Goal: Obtain resource: Obtain resource

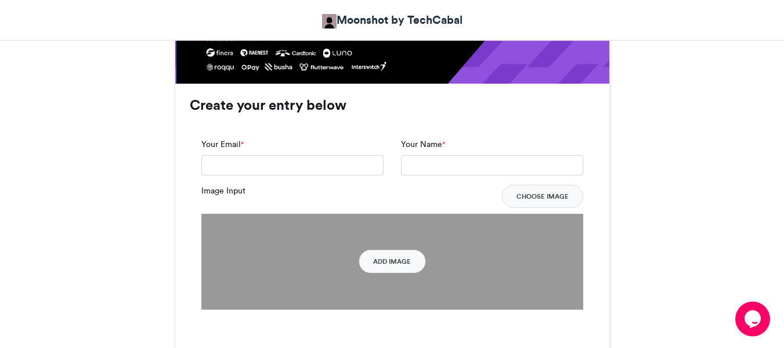
scroll to position [850, 0]
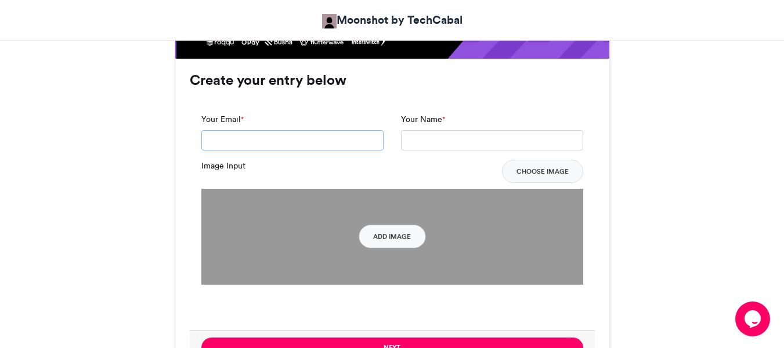
drag, startPoint x: 267, startPoint y: 143, endPoint x: 273, endPoint y: 150, distance: 8.6
click at [267, 143] on input "Your Email *" at bounding box center [292, 140] width 182 height 21
type input "**********"
click at [447, 136] on input "Your Name *" at bounding box center [492, 140] width 182 height 21
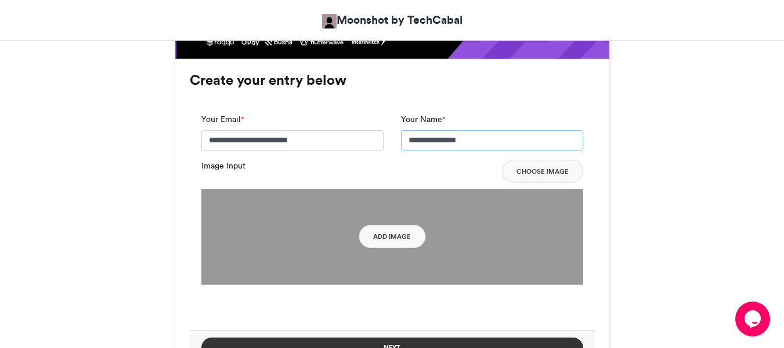
type input "**********"
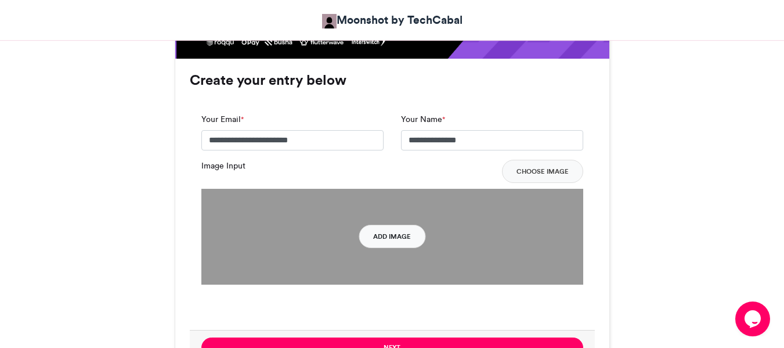
click at [400, 240] on button "Add Image" at bounding box center [392, 236] width 67 height 23
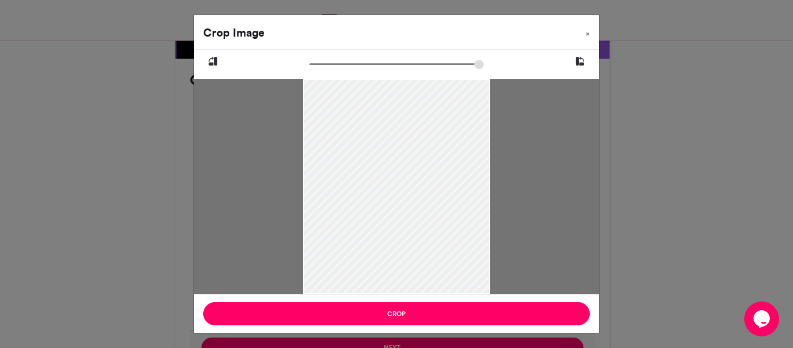
drag, startPoint x: 430, startPoint y: 221, endPoint x: 390, endPoint y: 236, distance: 42.8
click at [390, 236] on div at bounding box center [396, 201] width 187 height 333
type input "******"
click at [318, 68] on input "zoom" at bounding box center [396, 64] width 174 height 11
drag, startPoint x: 419, startPoint y: 189, endPoint x: 396, endPoint y: 189, distance: 22.6
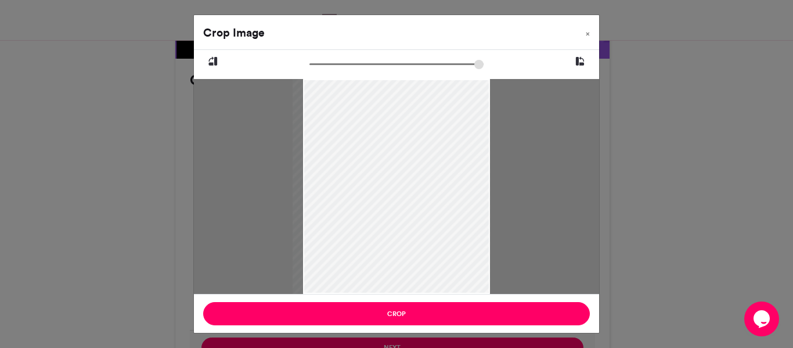
click at [396, 189] on div at bounding box center [391, 201] width 198 height 352
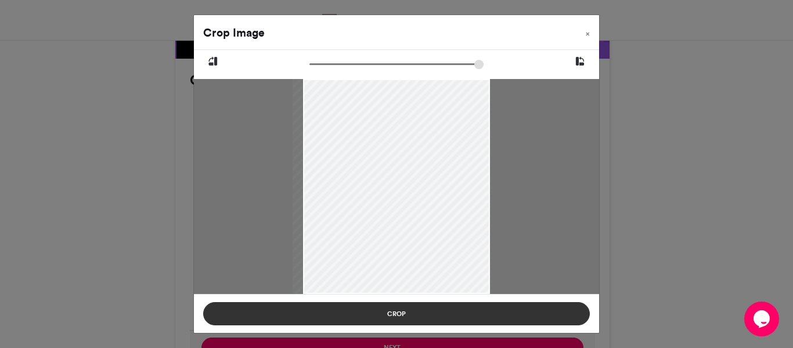
click at [457, 313] on button "Crop" at bounding box center [396, 313] width 387 height 23
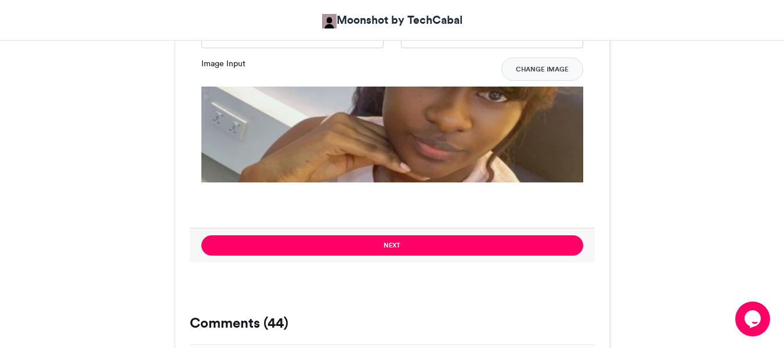
scroll to position [952, 0]
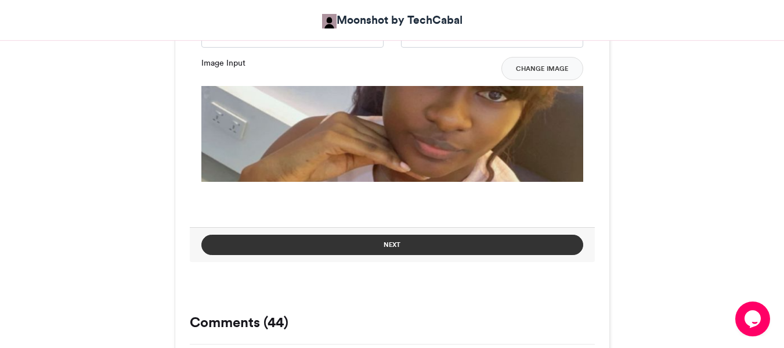
click at [417, 249] on button "Next" at bounding box center [392, 244] width 382 height 20
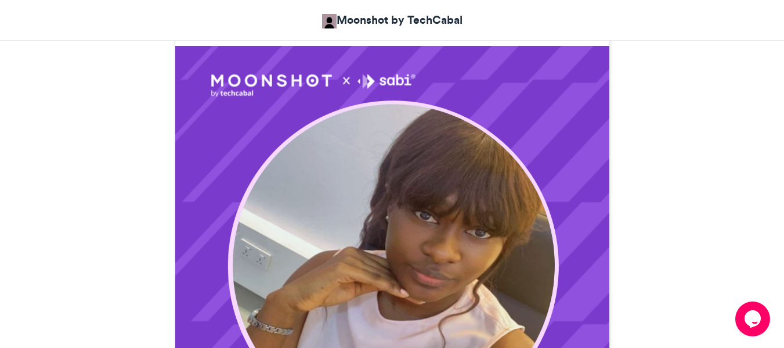
scroll to position [319, 0]
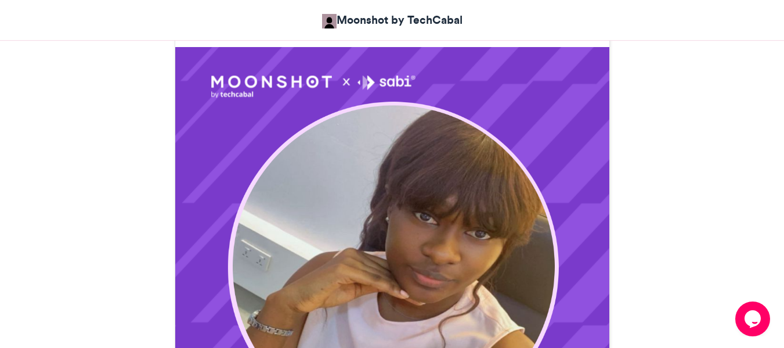
click at [372, 212] on img at bounding box center [392, 318] width 434 height 543
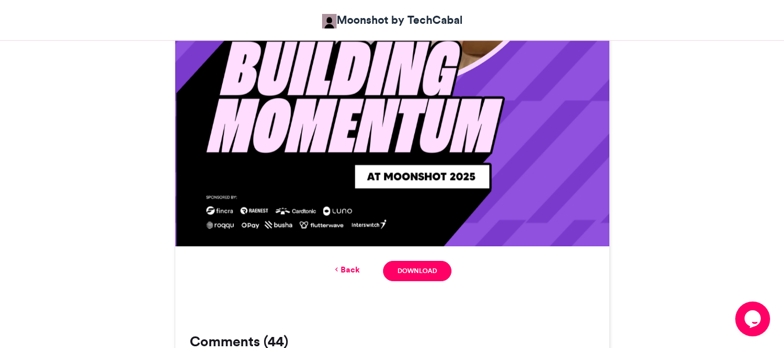
scroll to position [662, 0]
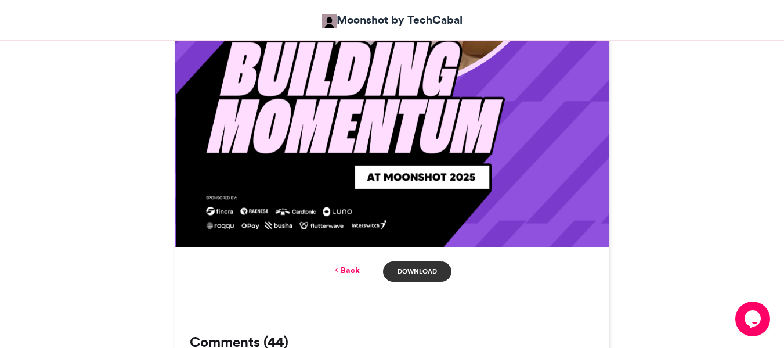
click at [411, 273] on link "Download" at bounding box center [417, 271] width 68 height 20
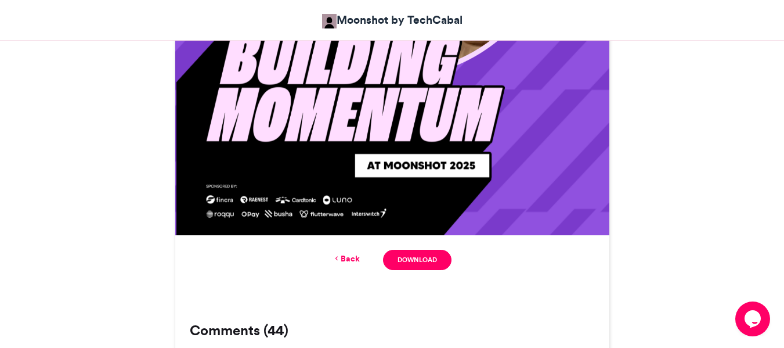
scroll to position [674, 0]
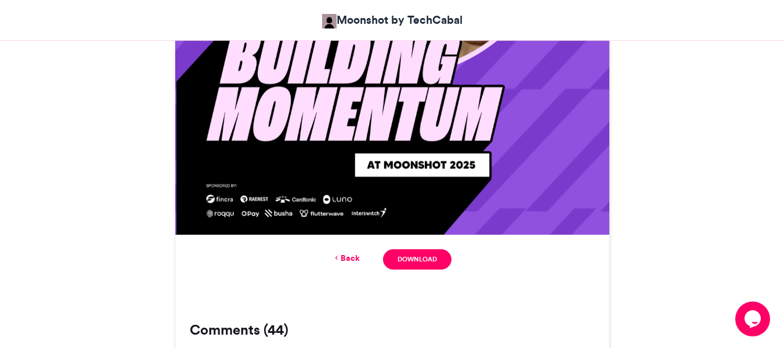
click at [348, 259] on link "Back" at bounding box center [346, 258] width 27 height 12
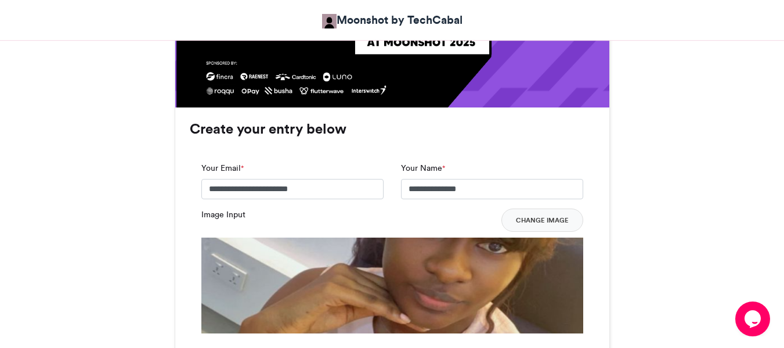
scroll to position [802, 0]
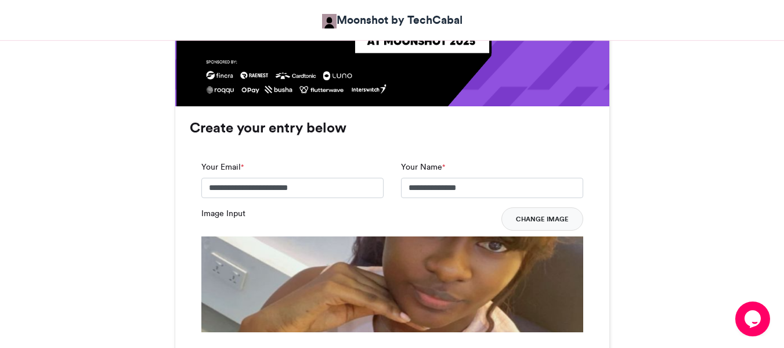
click at [534, 213] on button "Change Image" at bounding box center [542, 218] width 82 height 23
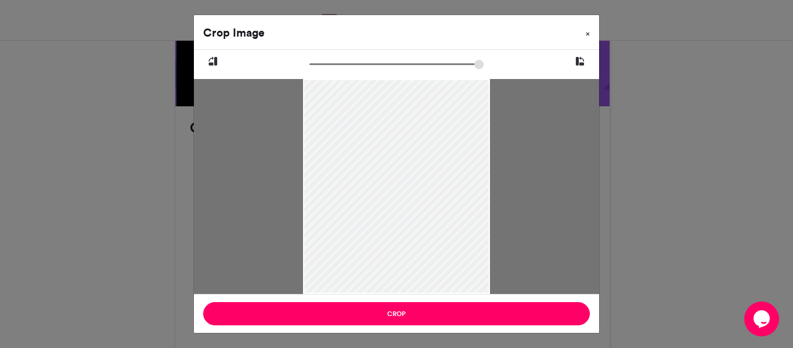
click at [589, 34] on span "×" at bounding box center [588, 33] width 4 height 7
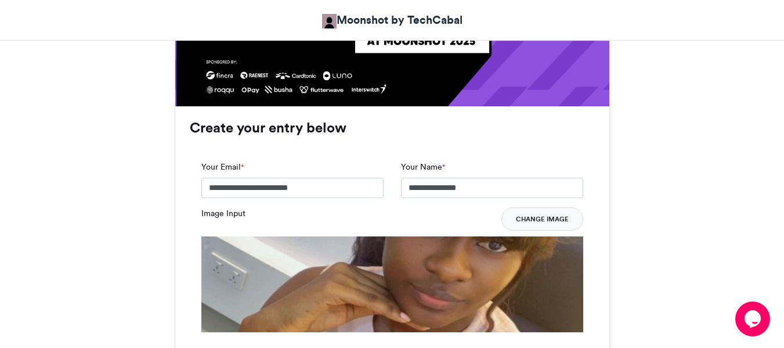
click at [537, 215] on button "Change Image" at bounding box center [542, 218] width 82 height 23
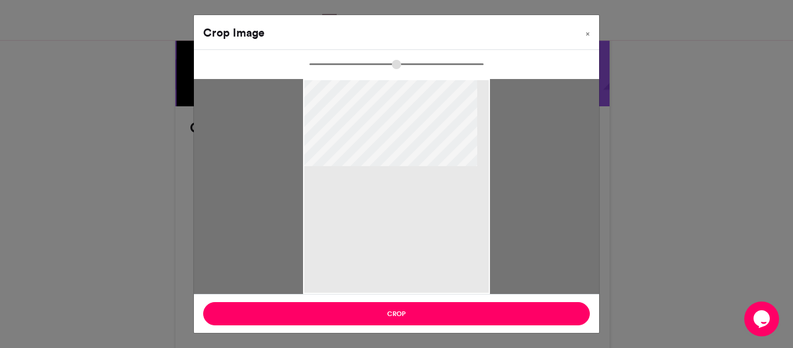
type input "******"
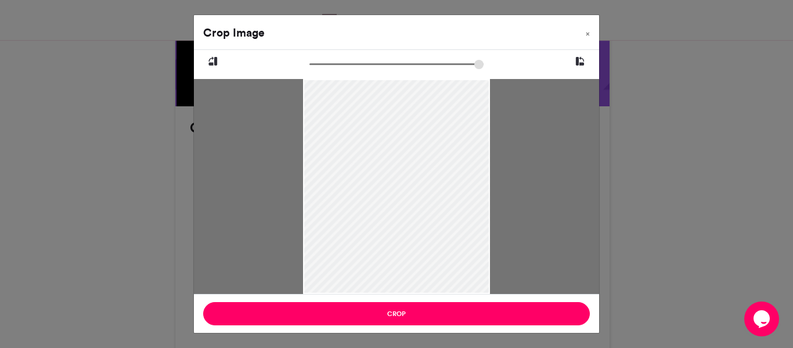
drag, startPoint x: 381, startPoint y: 227, endPoint x: 369, endPoint y: 268, distance: 42.6
click at [369, 268] on div at bounding box center [396, 226] width 187 height 333
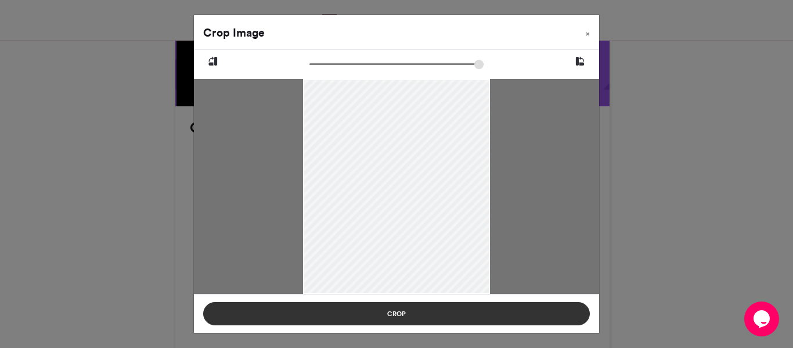
click at [406, 316] on button "Crop" at bounding box center [396, 313] width 387 height 23
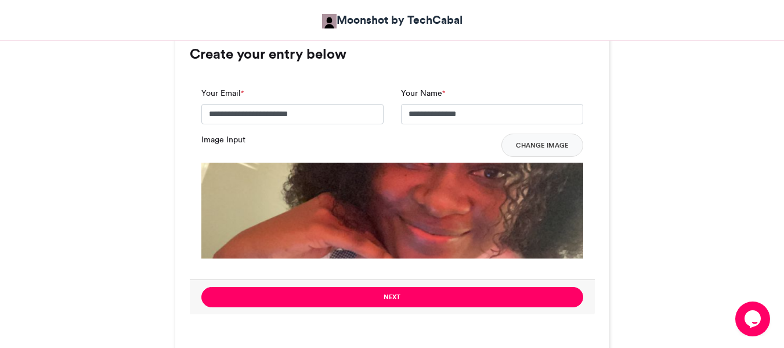
scroll to position [876, 0]
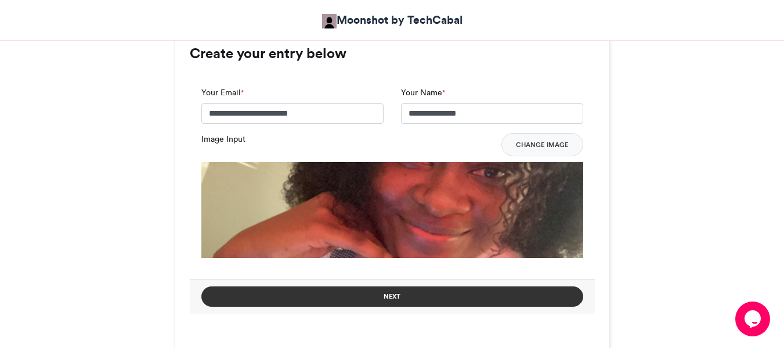
click at [412, 295] on button "Next" at bounding box center [392, 296] width 382 height 20
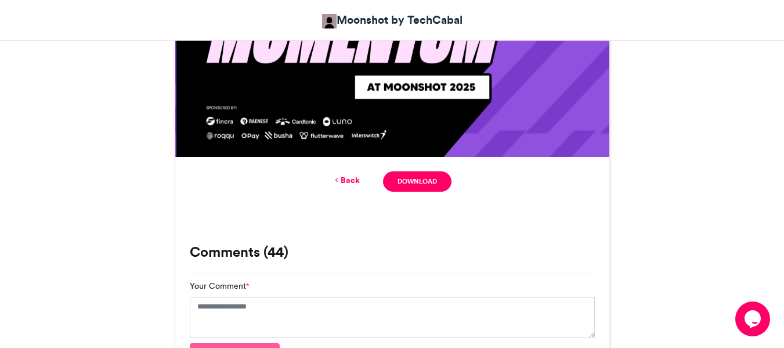
scroll to position [752, 0]
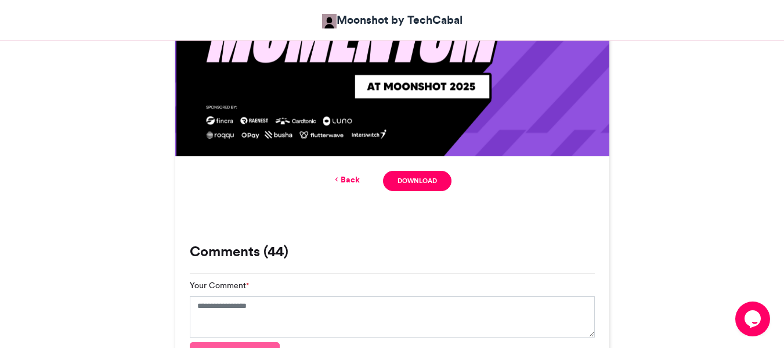
click at [352, 180] on link "Back" at bounding box center [346, 180] width 27 height 12
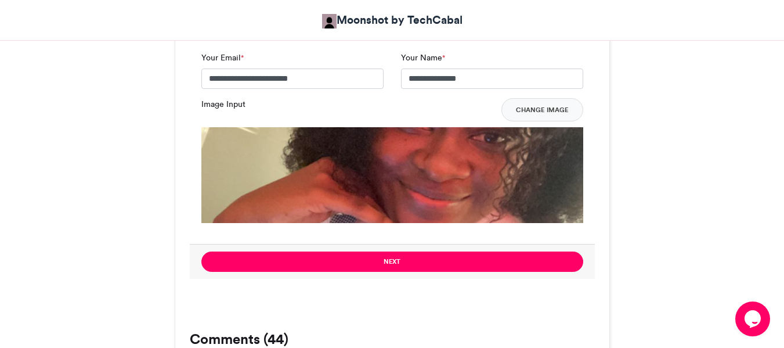
scroll to position [912, 0]
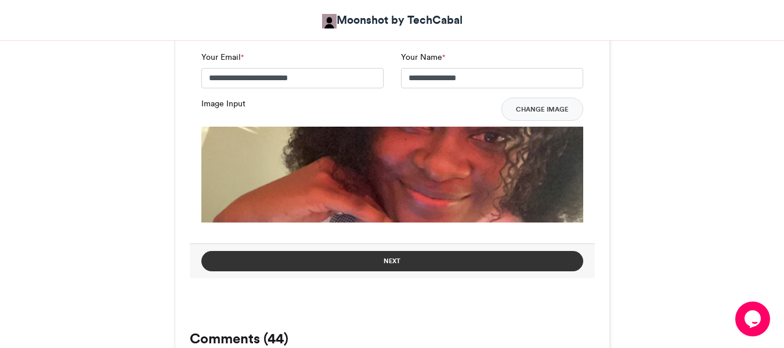
click at [414, 262] on button "Next" at bounding box center [392, 261] width 382 height 20
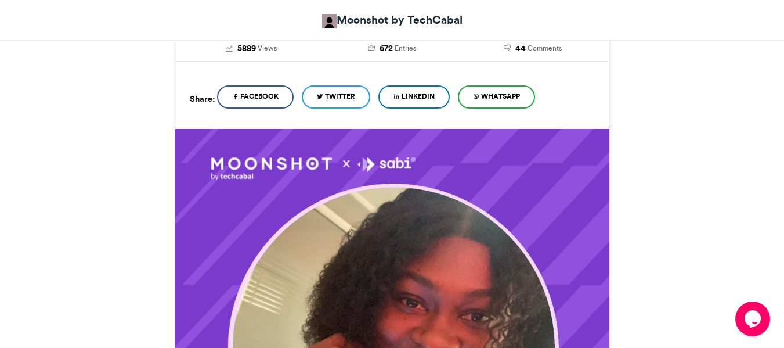
scroll to position [247, 0]
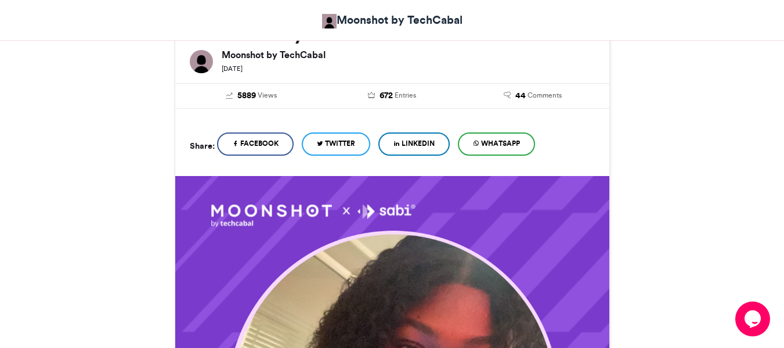
scroll to position [190, 0]
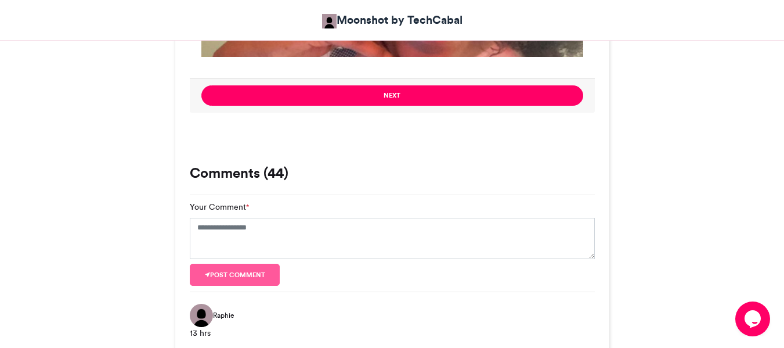
scroll to position [1076, 0]
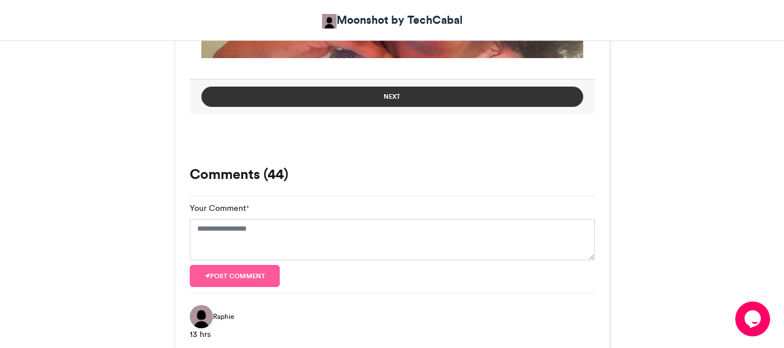
click at [396, 96] on button "Next" at bounding box center [392, 96] width 382 height 20
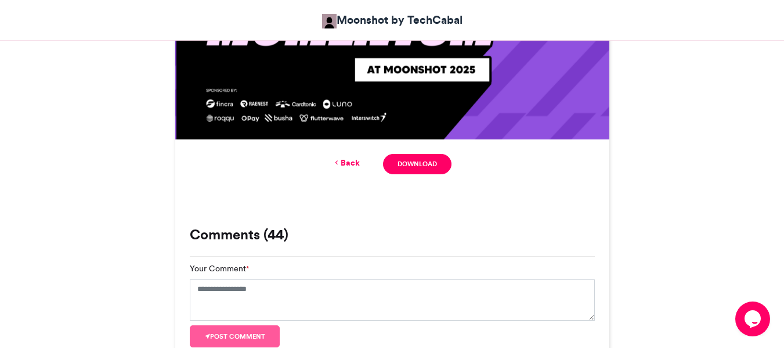
scroll to position [770, 0]
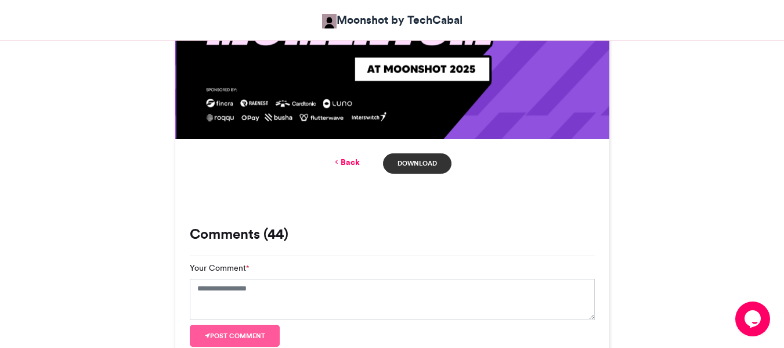
click at [417, 157] on link "Download" at bounding box center [417, 163] width 68 height 20
click at [421, 161] on link "Download" at bounding box center [417, 163] width 68 height 20
